Goal: Use online tool/utility: Utilize a website feature to perform a specific function

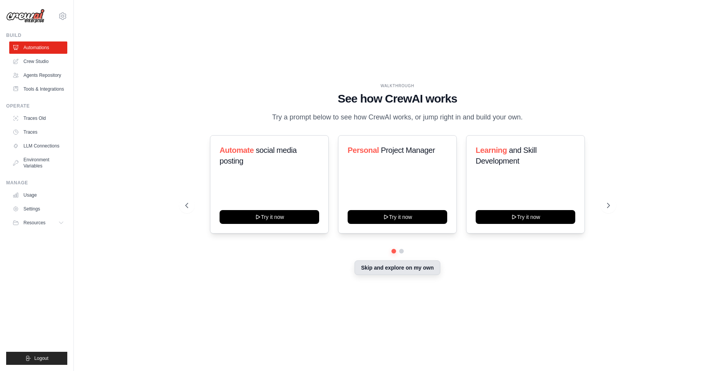
click at [400, 273] on button "Skip and explore on my own" at bounding box center [397, 268] width 86 height 15
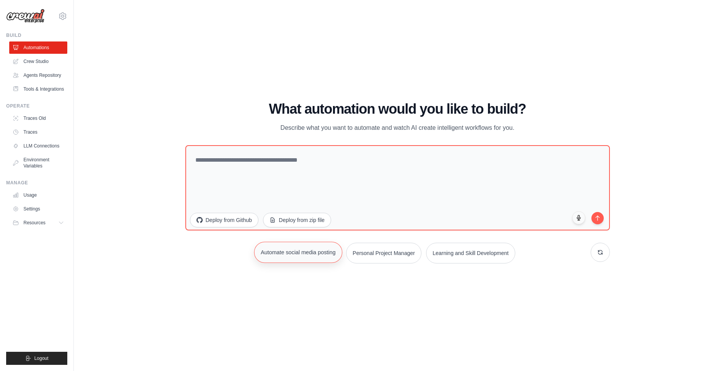
click at [307, 256] on button "Automate social media posting" at bounding box center [298, 252] width 88 height 21
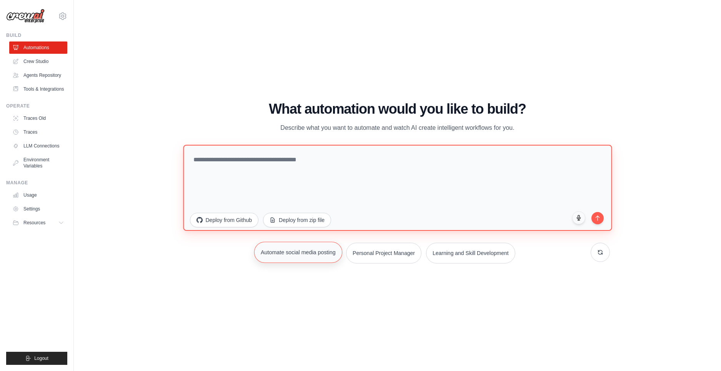
type textarea "**********"
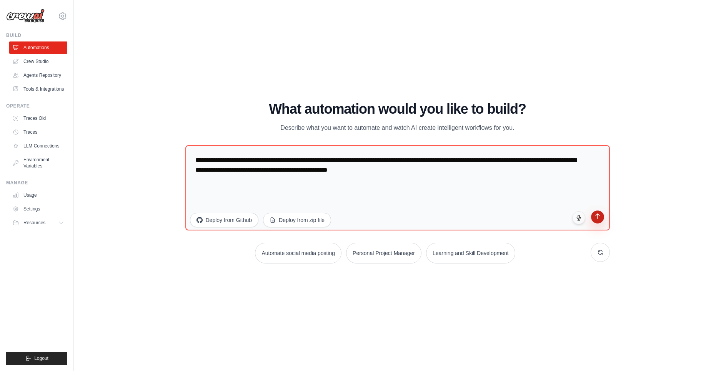
click at [602, 219] on button "submit" at bounding box center [597, 217] width 13 height 13
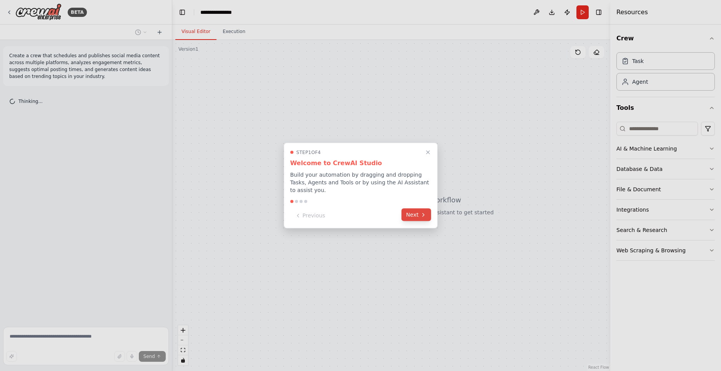
click at [420, 213] on icon at bounding box center [423, 215] width 6 height 6
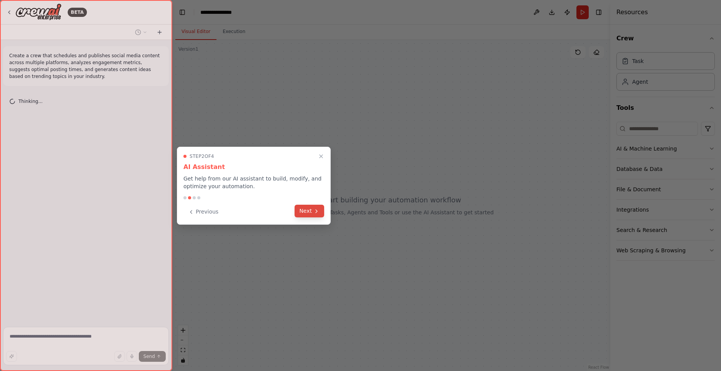
click at [312, 209] on button "Next" at bounding box center [309, 211] width 30 height 13
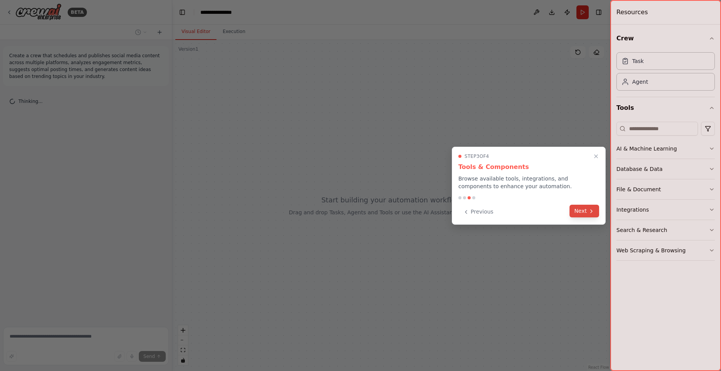
click at [580, 213] on button "Next" at bounding box center [584, 211] width 30 height 13
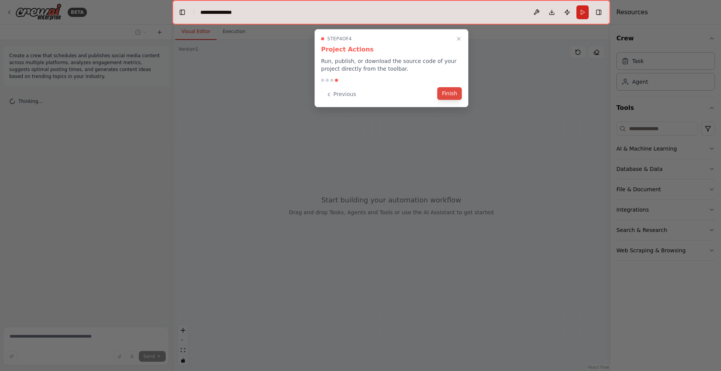
click at [456, 94] on button "Finish" at bounding box center [449, 93] width 25 height 13
